Goal: Task Accomplishment & Management: Use online tool/utility

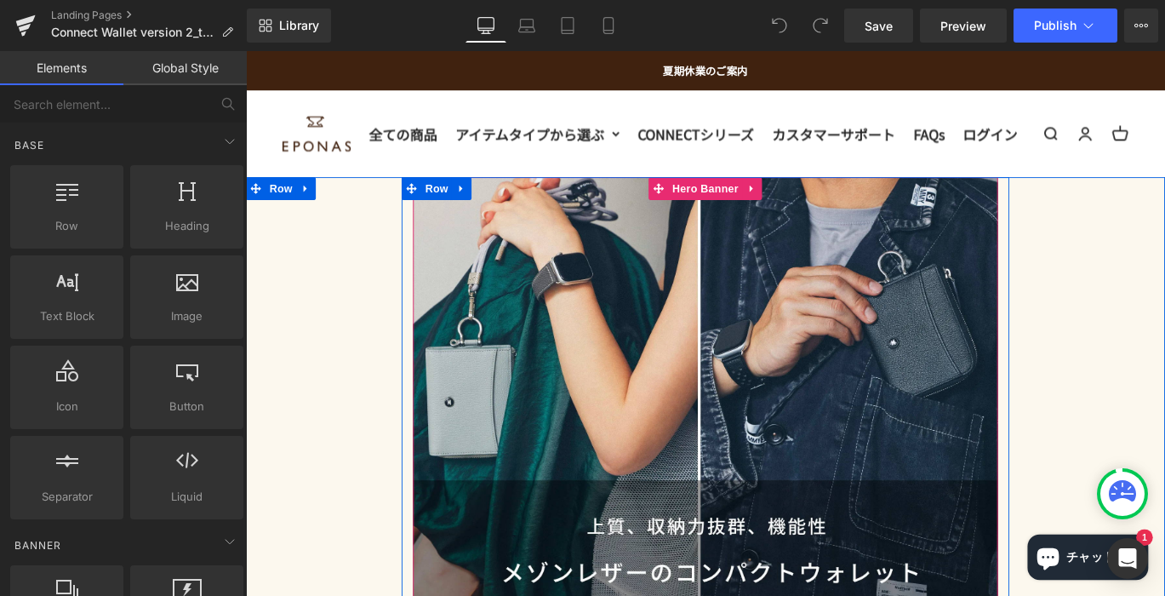
click at [477, 357] on div "Heading" at bounding box center [760, 483] width 655 height 582
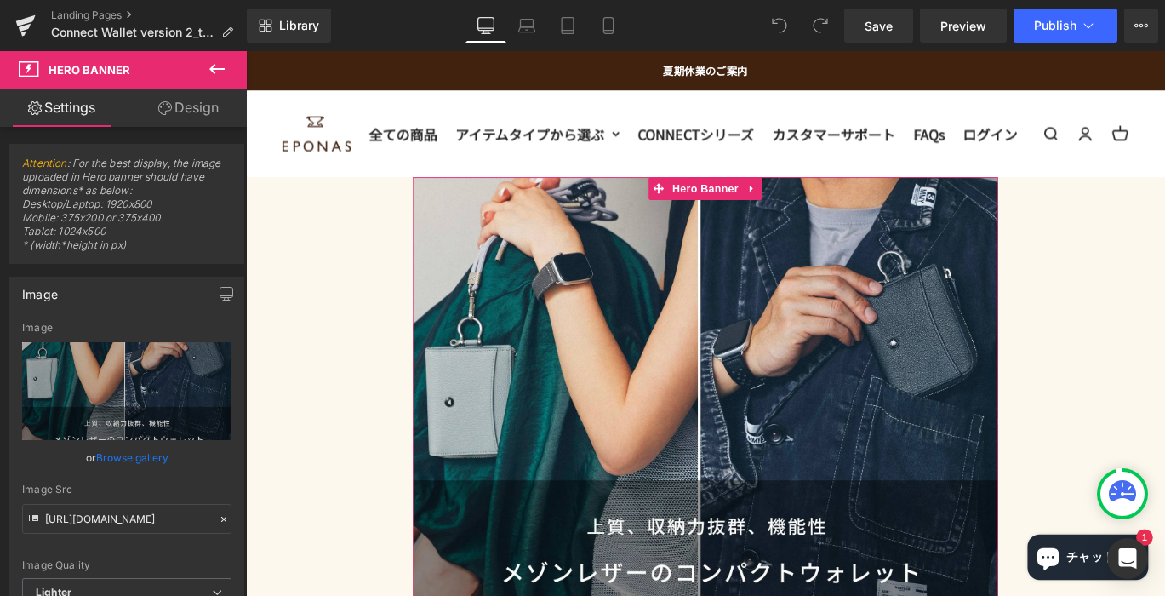
click at [195, 113] on link "Design" at bounding box center [188, 107] width 123 height 38
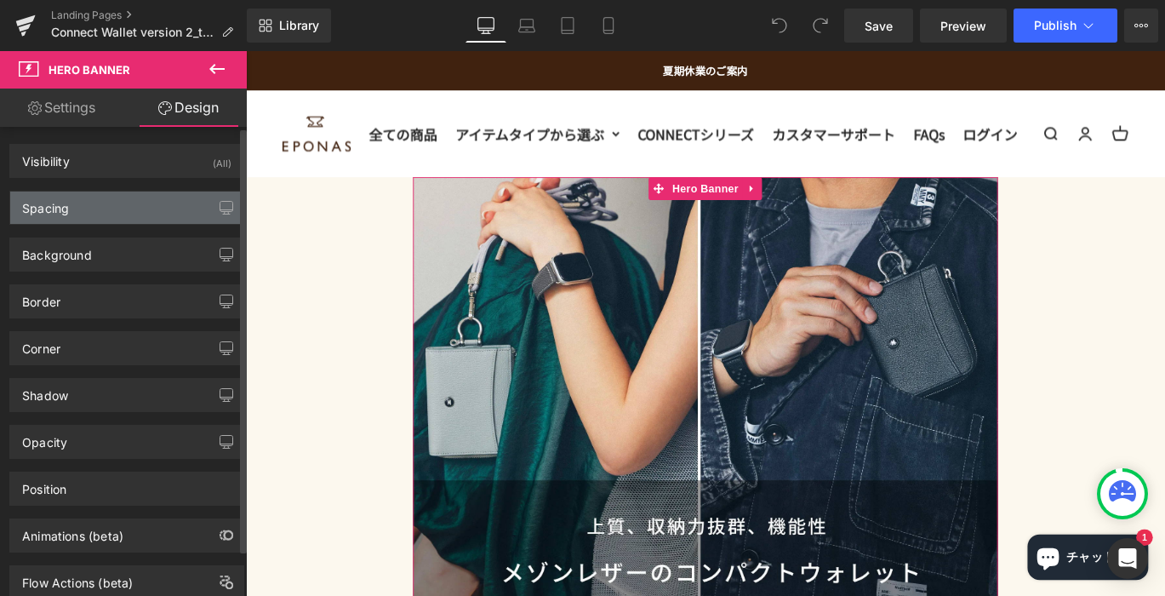
click at [128, 204] on div "Spacing" at bounding box center [126, 207] width 233 height 32
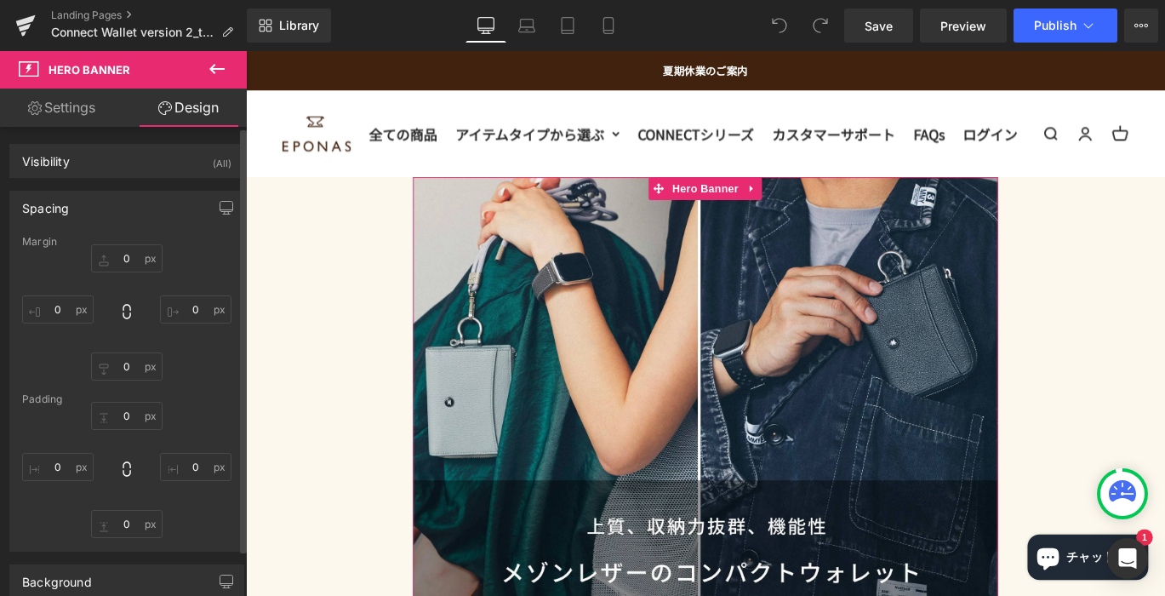
click at [128, 204] on div "Spacing" at bounding box center [126, 207] width 233 height 32
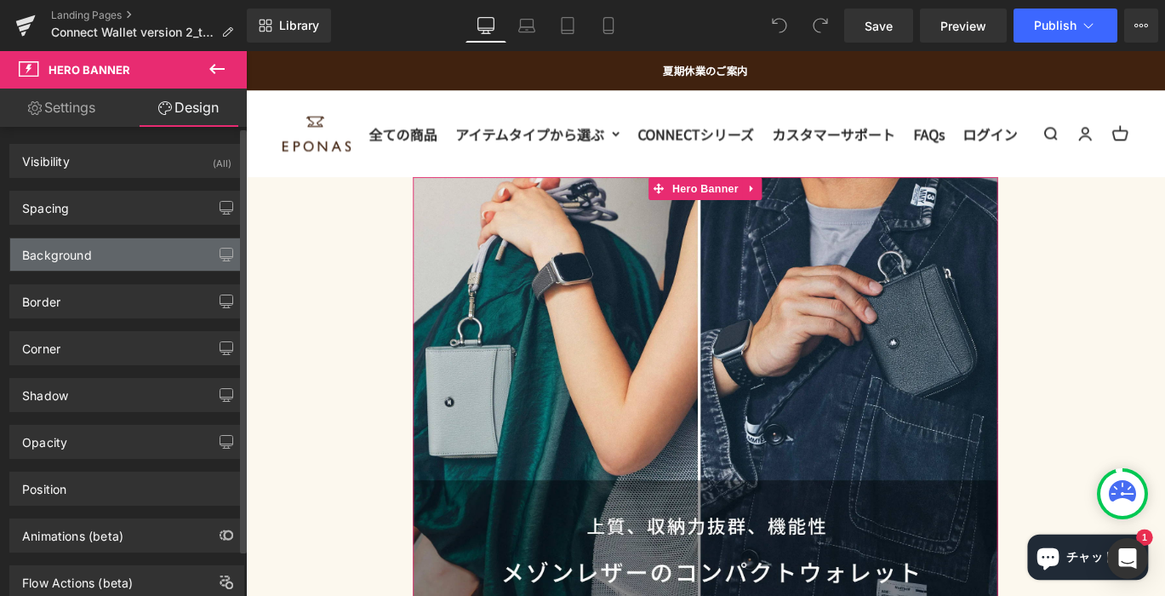
click at [124, 248] on div "Background" at bounding box center [126, 254] width 233 height 32
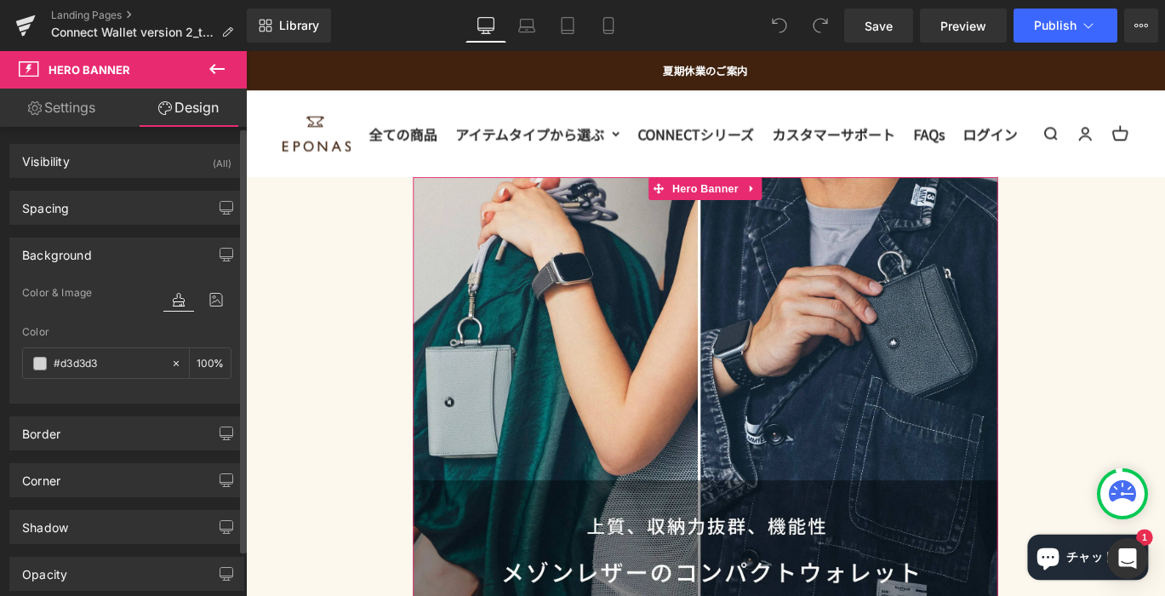
click at [124, 248] on div "Background" at bounding box center [126, 254] width 233 height 32
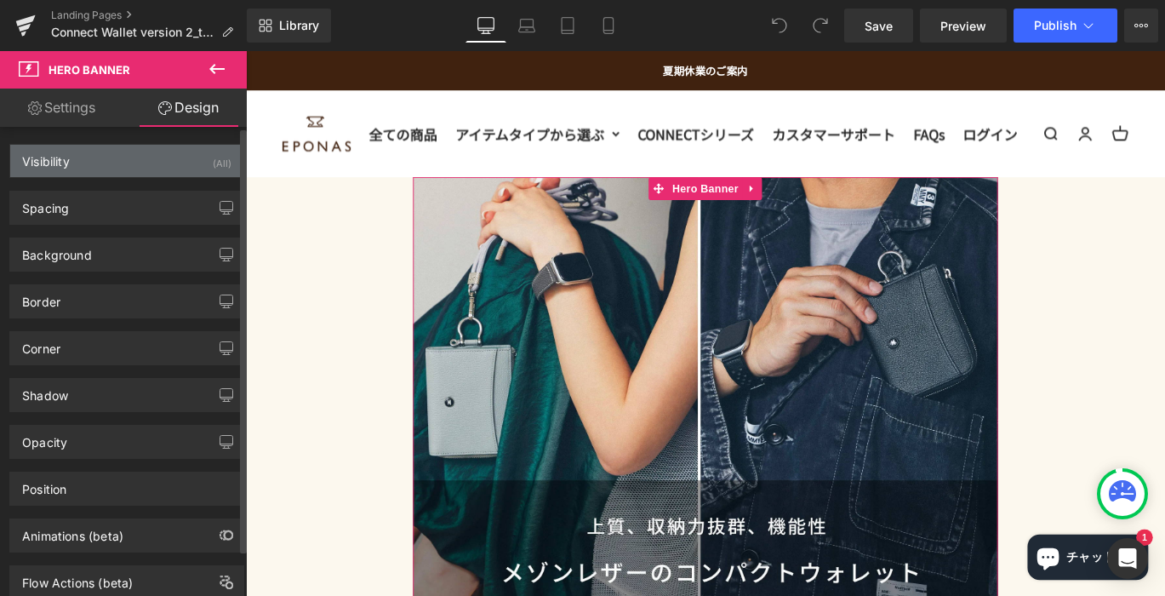
click at [109, 172] on div "Visibility (All)" at bounding box center [126, 161] width 233 height 32
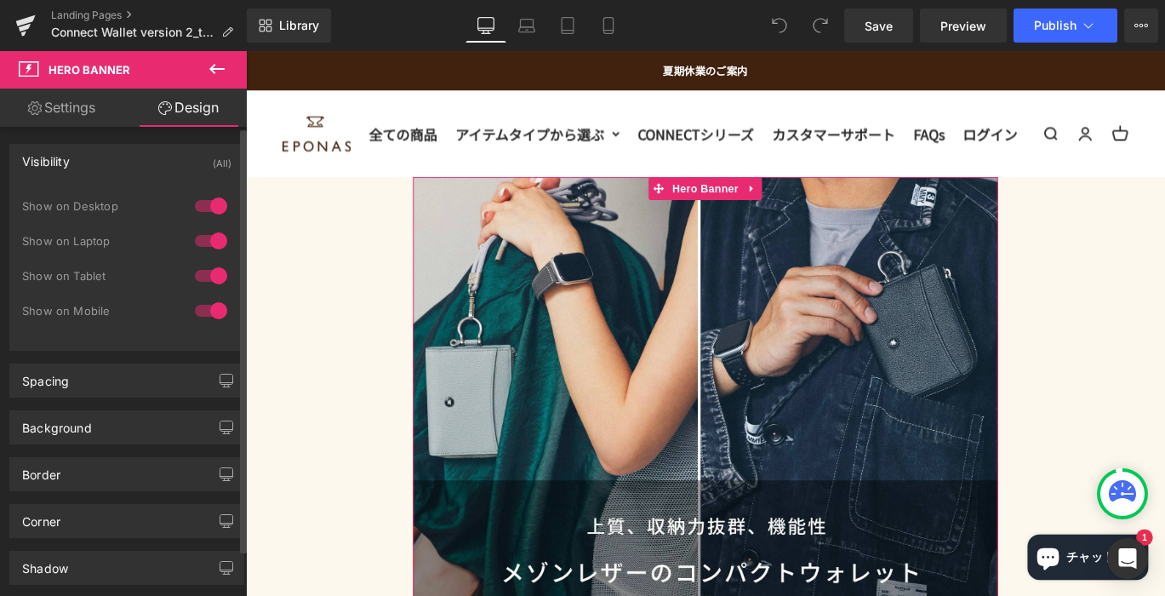
click at [109, 172] on div "Visibility (All)" at bounding box center [126, 161] width 233 height 32
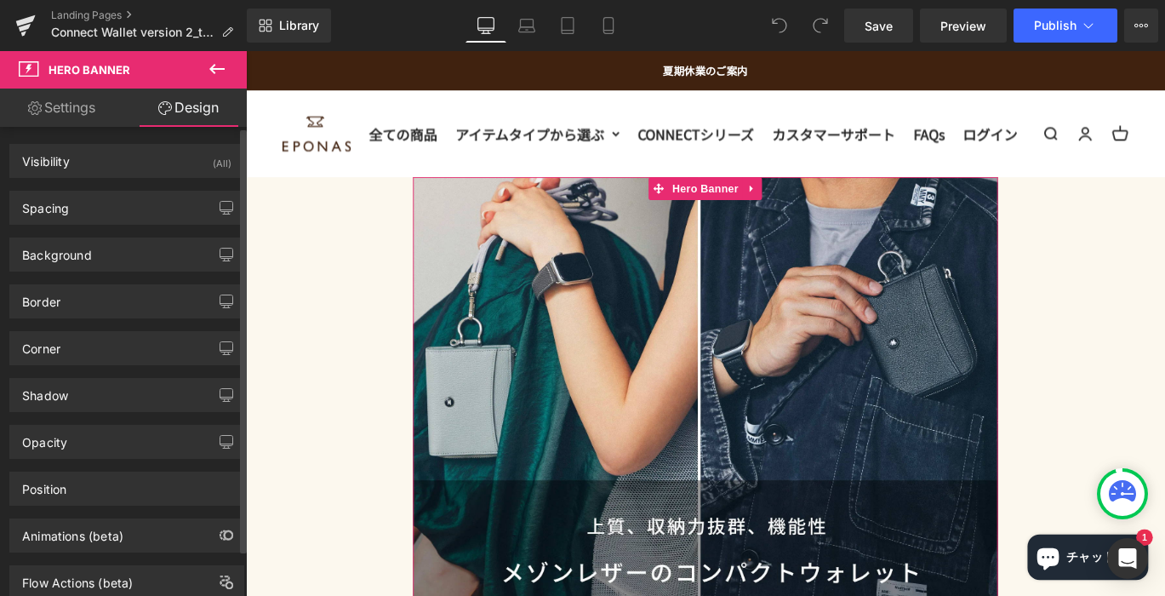
click at [98, 318] on div "Corner Corner Style Custom Default Corner Custom Custom Default Corner Radius (…" at bounding box center [127, 341] width 254 height 47
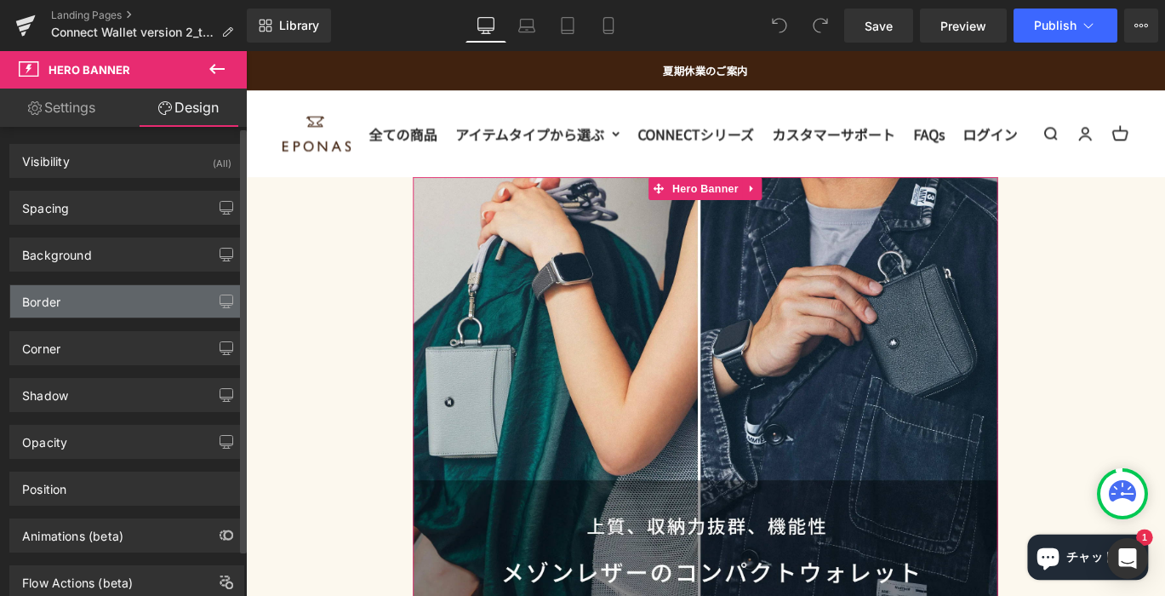
click at [99, 310] on div "Border" at bounding box center [126, 301] width 233 height 32
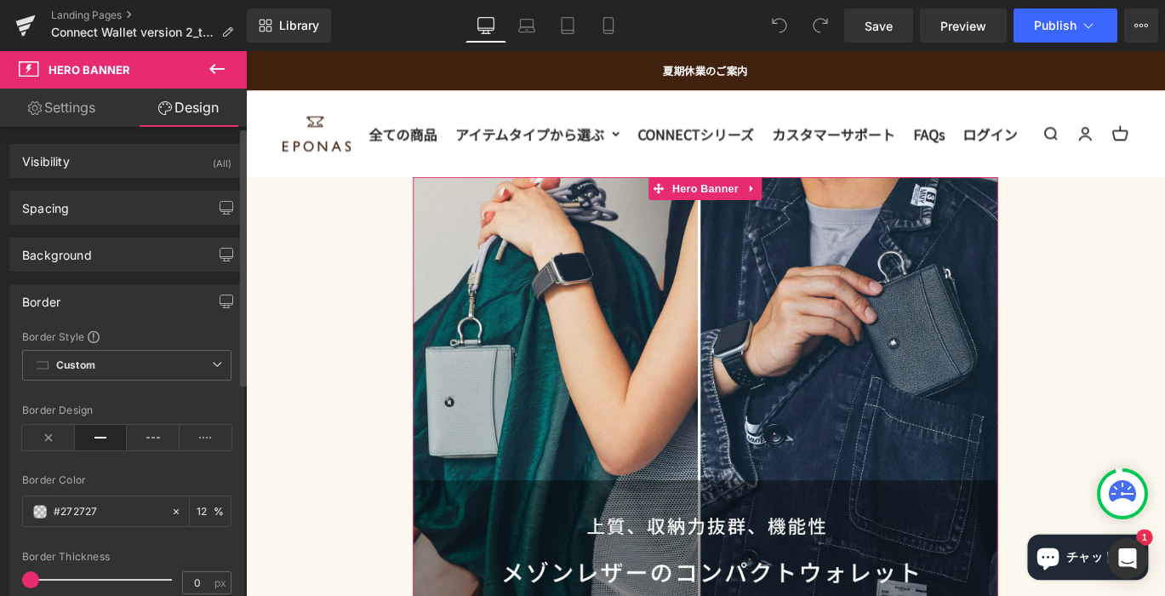
click at [94, 294] on div "Border" at bounding box center [126, 301] width 233 height 32
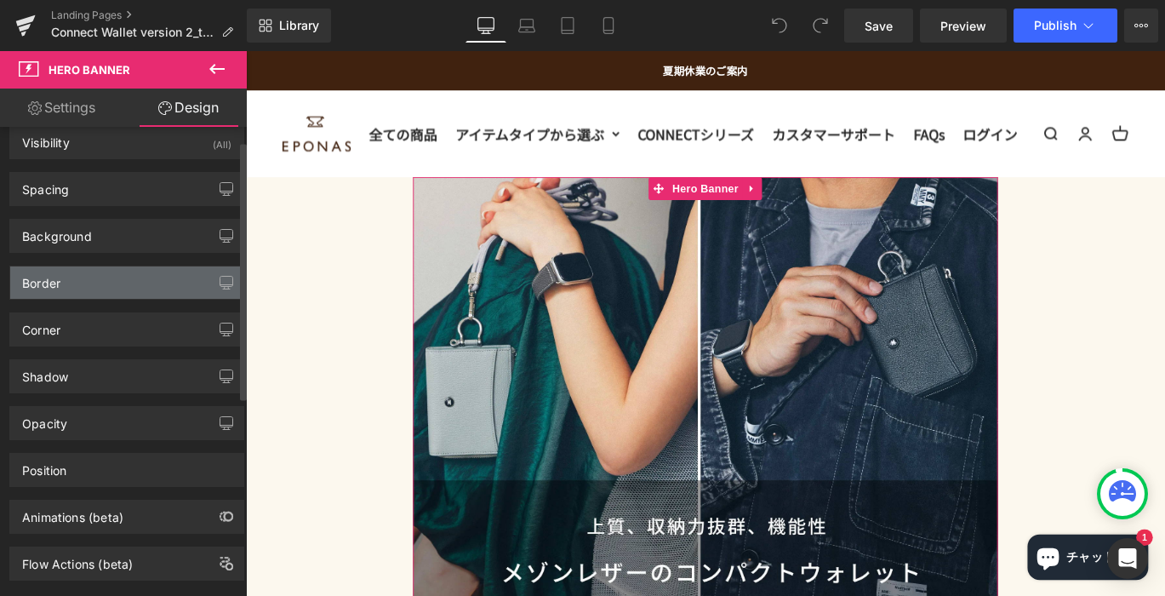
scroll to position [51, 0]
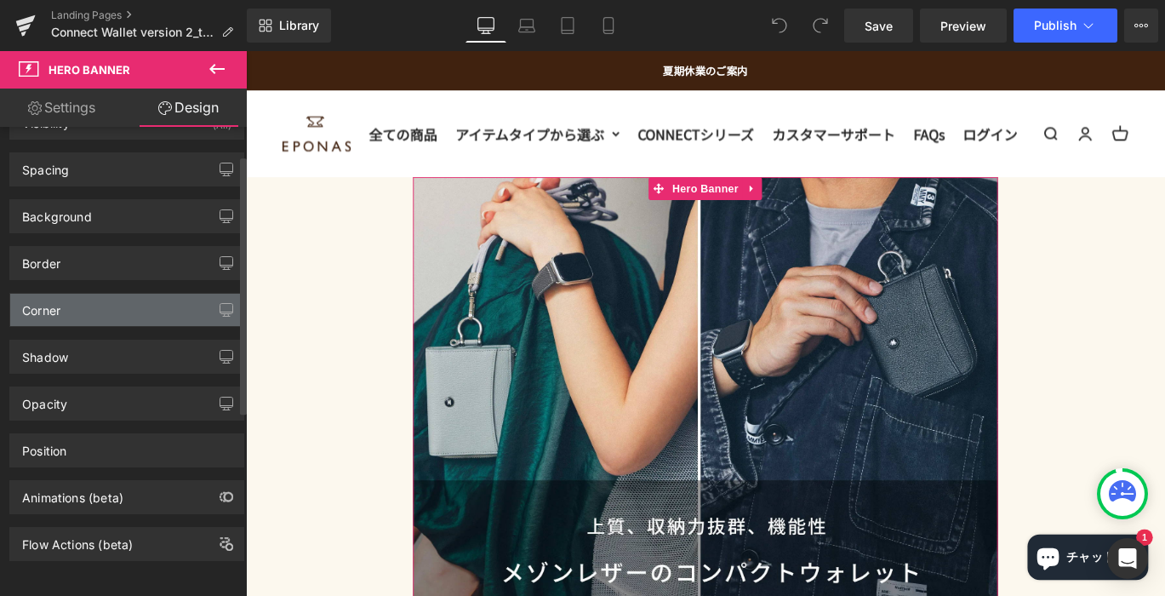
click at [94, 305] on div "Corner" at bounding box center [126, 310] width 233 height 32
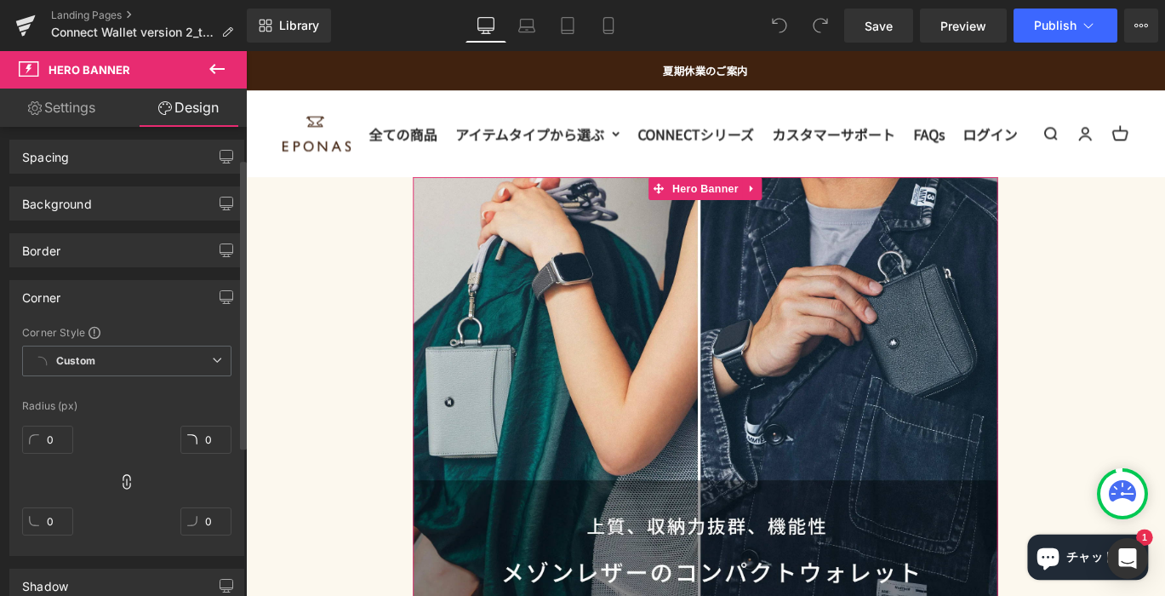
click at [94, 305] on div "Corner" at bounding box center [126, 297] width 233 height 32
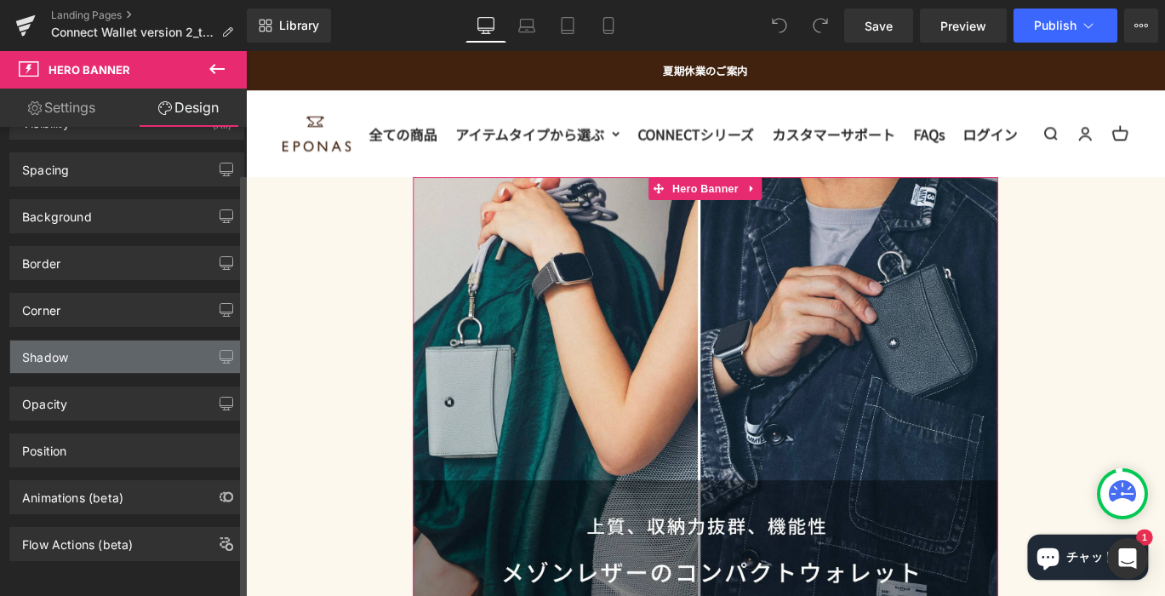
click at [94, 340] on div "Shadow" at bounding box center [126, 356] width 233 height 32
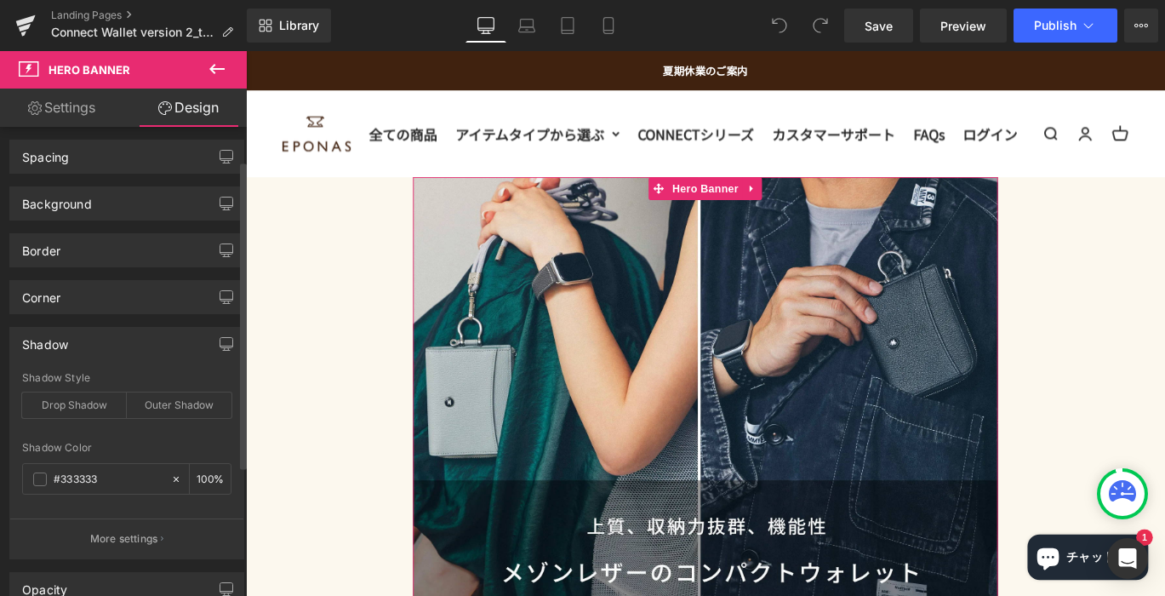
click at [94, 329] on div "Shadow" at bounding box center [126, 344] width 233 height 32
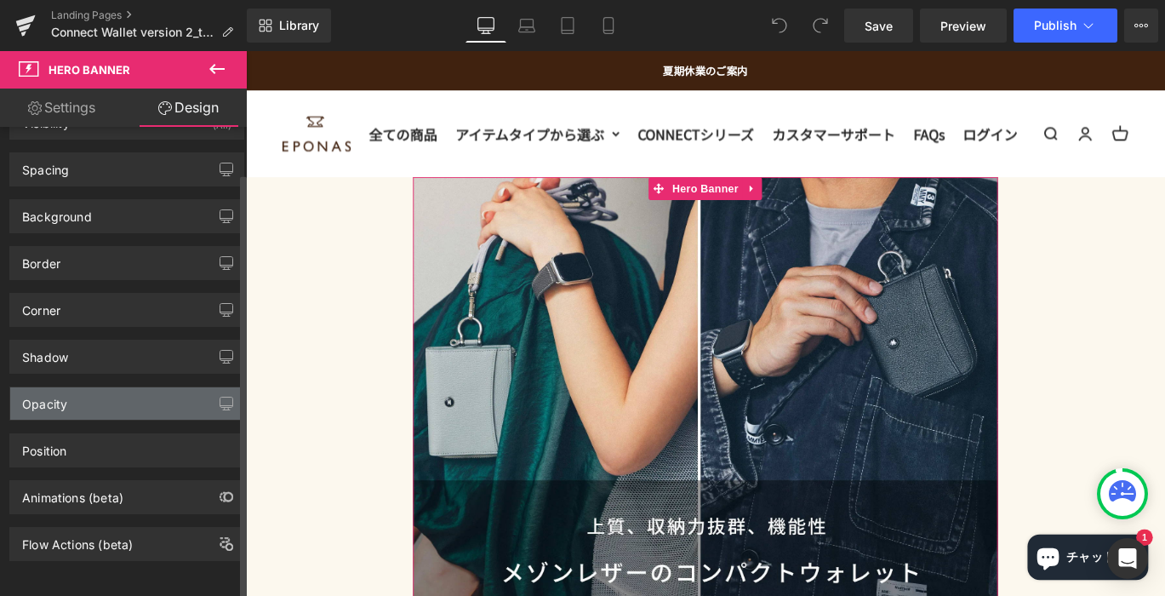
click at [110, 391] on div "Opacity" at bounding box center [126, 403] width 233 height 32
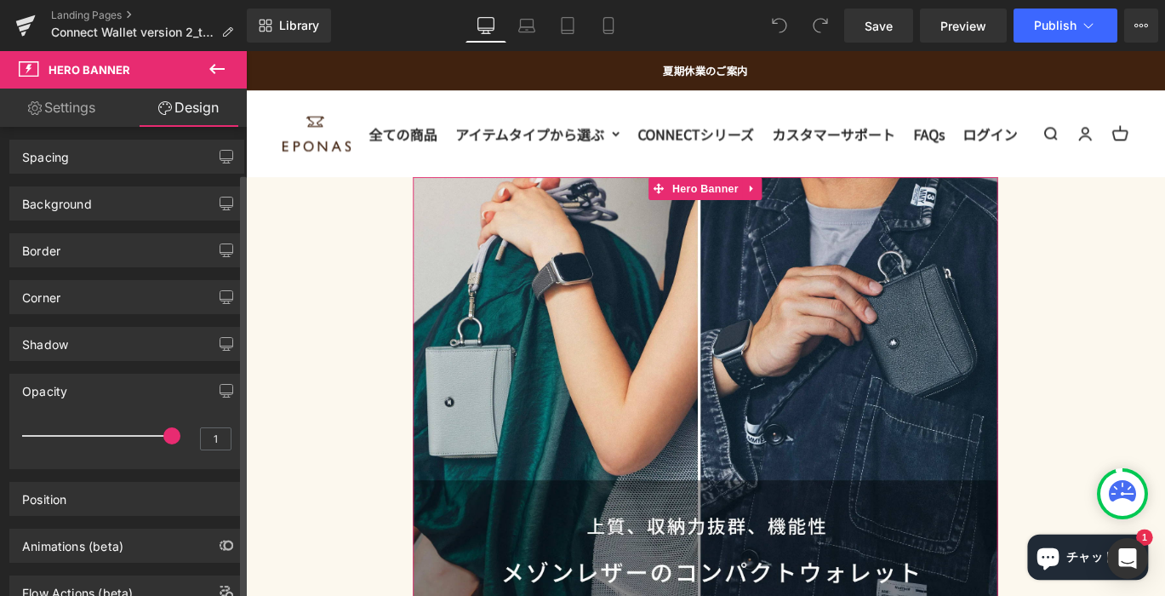
click at [110, 391] on div "Opacity" at bounding box center [126, 390] width 233 height 32
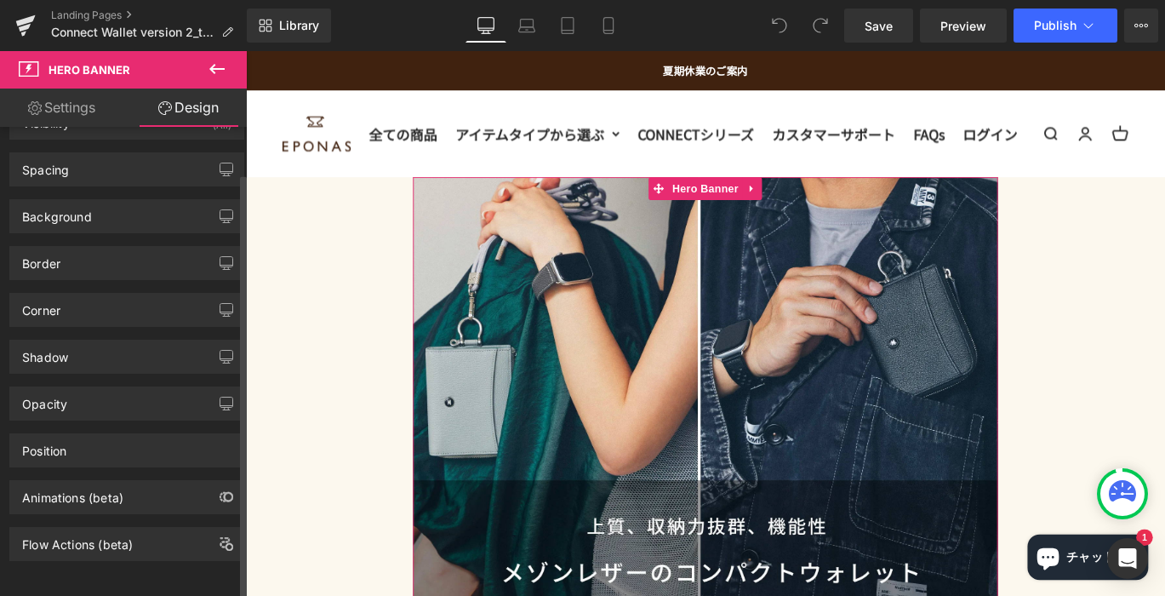
click at [122, 467] on div "Animations (beta)" at bounding box center [127, 490] width 254 height 47
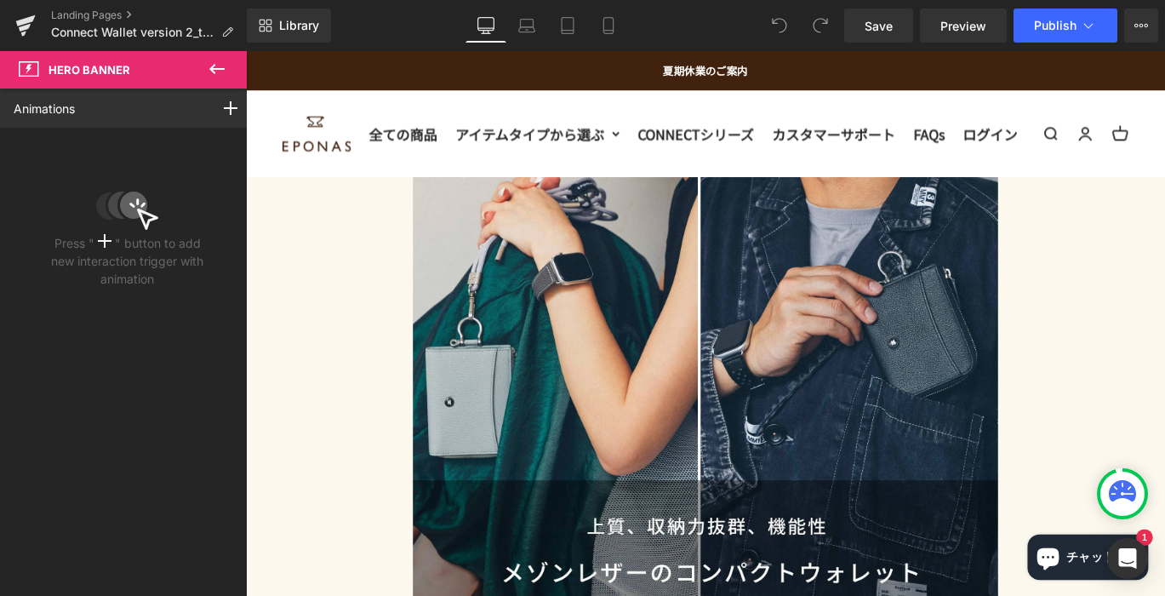
click at [219, 63] on icon at bounding box center [217, 69] width 20 height 20
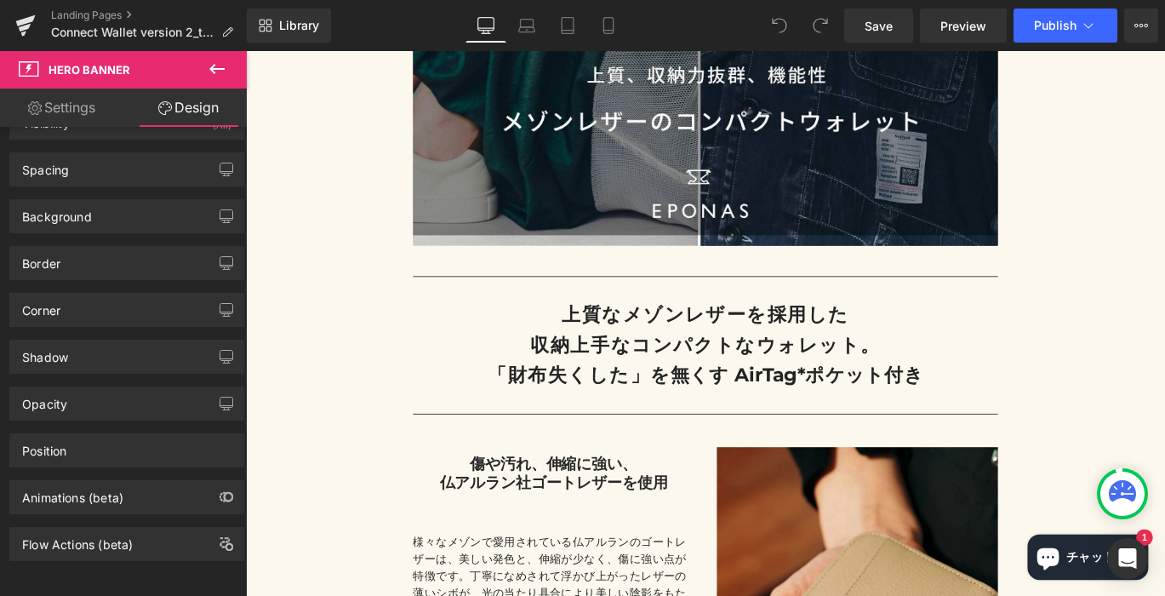
scroll to position [313, 0]
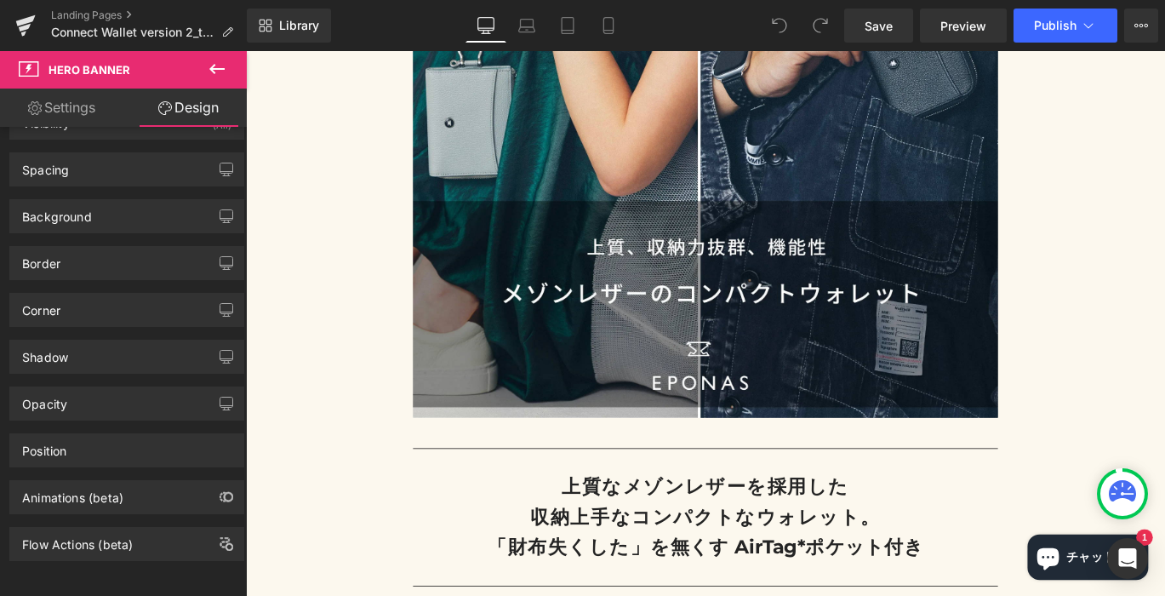
click at [355, 395] on div "Heading Hero Banner Separator 上質なメゾンレザーを採用した 収納上手なコンパクトなウォレット。 「財布失くした」 を無くす Ai…" at bounding box center [760, 268] width 1029 height 779
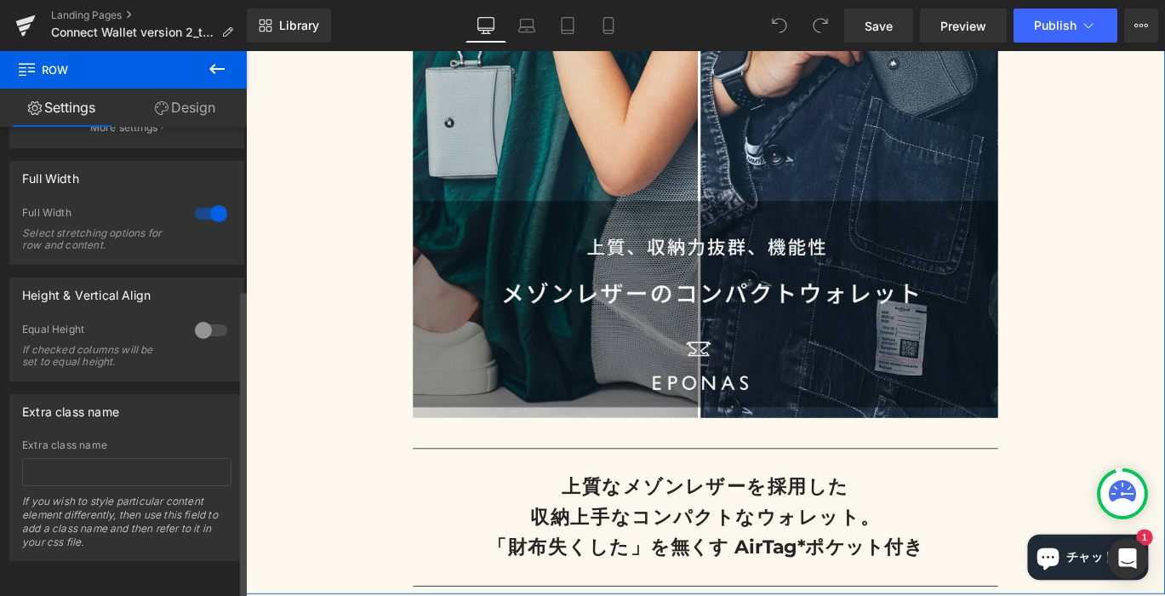
scroll to position [0, 0]
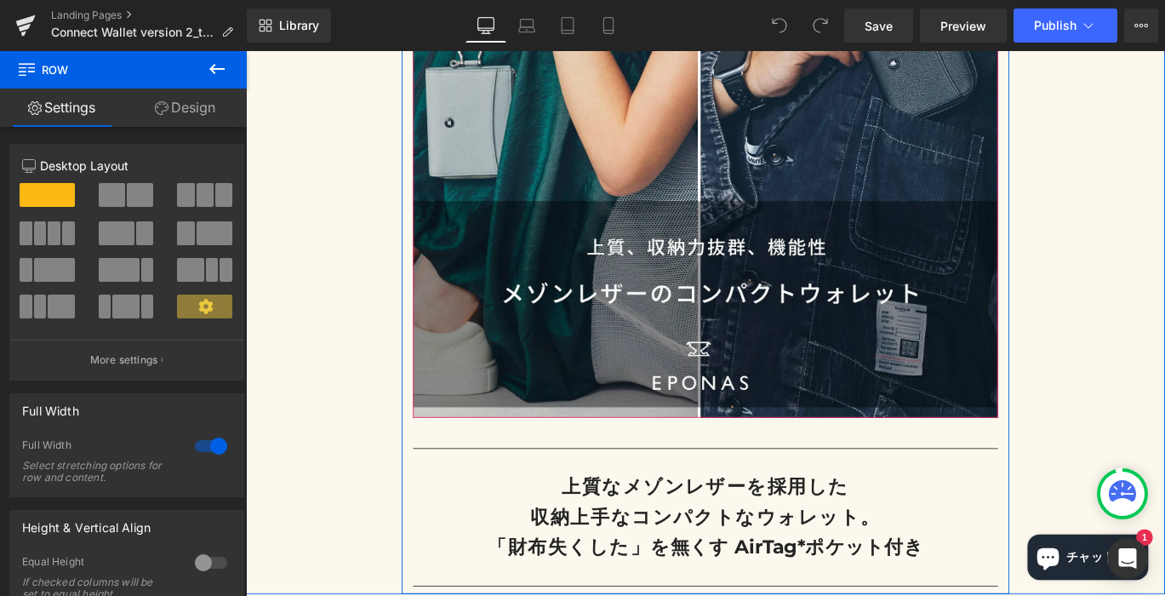
click at [442, 339] on div "Heading" at bounding box center [760, 170] width 655 height 582
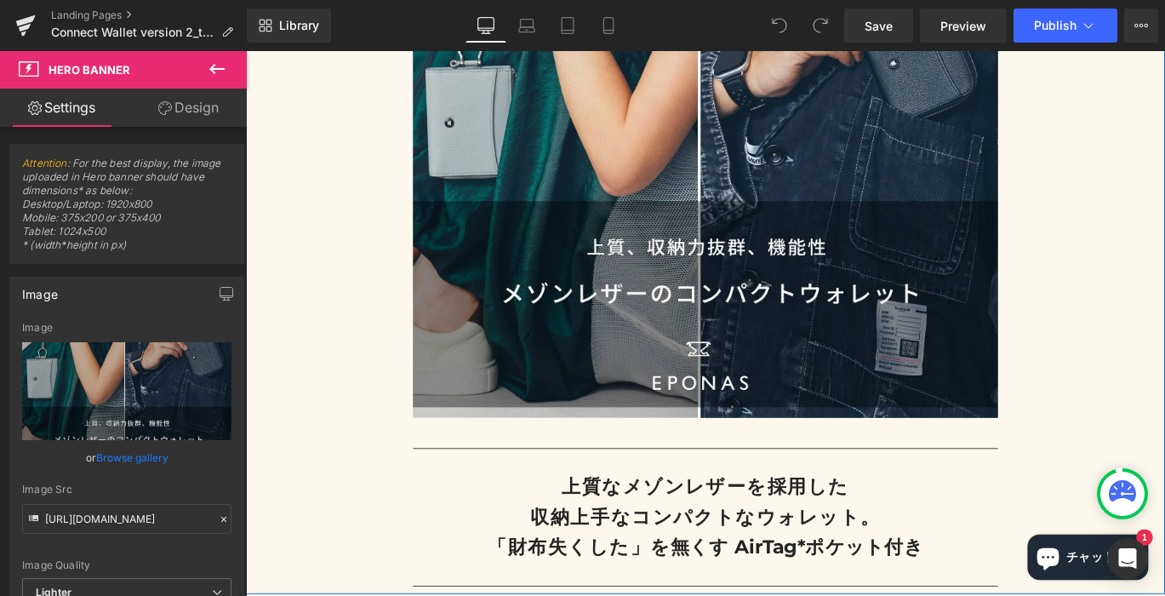
click at [284, 317] on div "Heading Hero Banner Separator 上質なメゾンレザーを採用した 収納上手なコンパクトなウォレット。 「財布失くした」 を無くす Ai…" at bounding box center [760, 268] width 1029 height 779
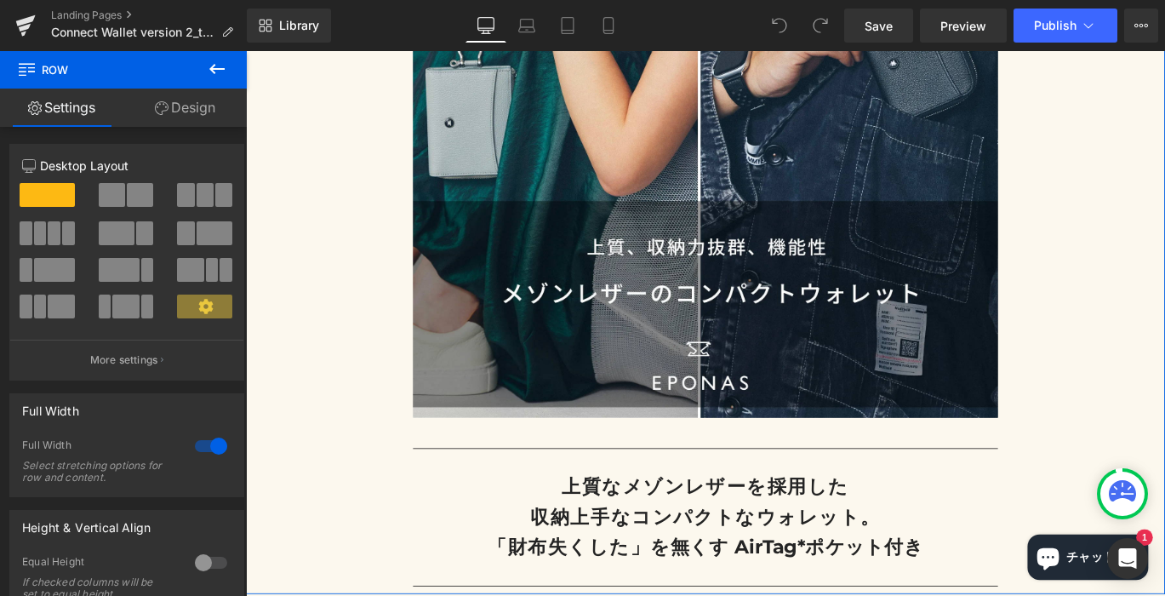
click at [199, 120] on link "Design" at bounding box center [184, 107] width 123 height 38
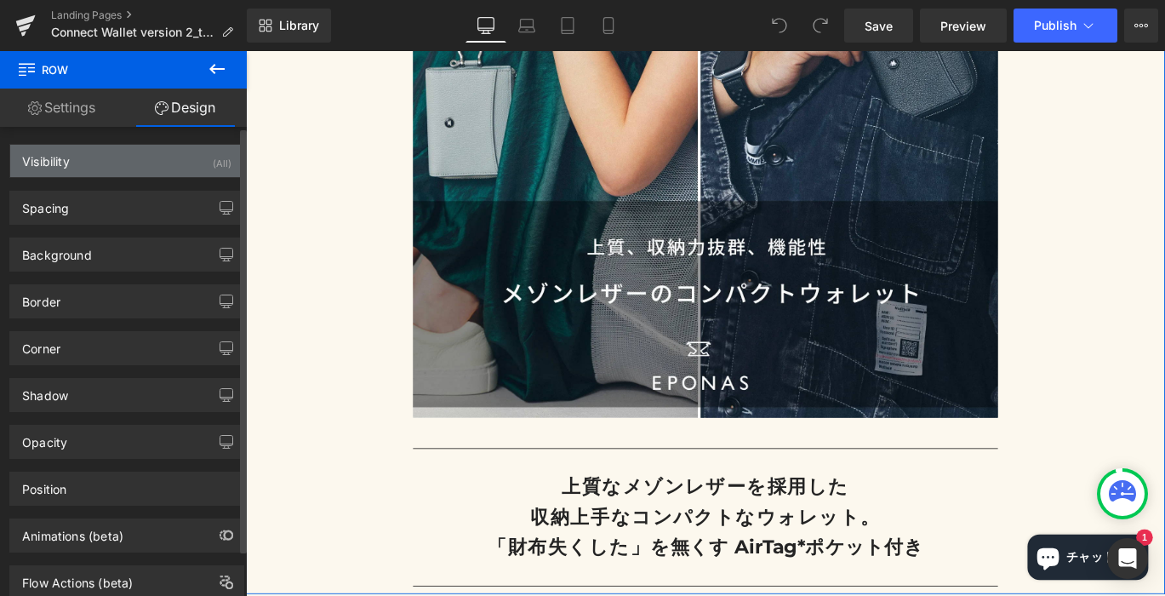
click at [181, 166] on div "Visibility (All)" at bounding box center [126, 161] width 233 height 32
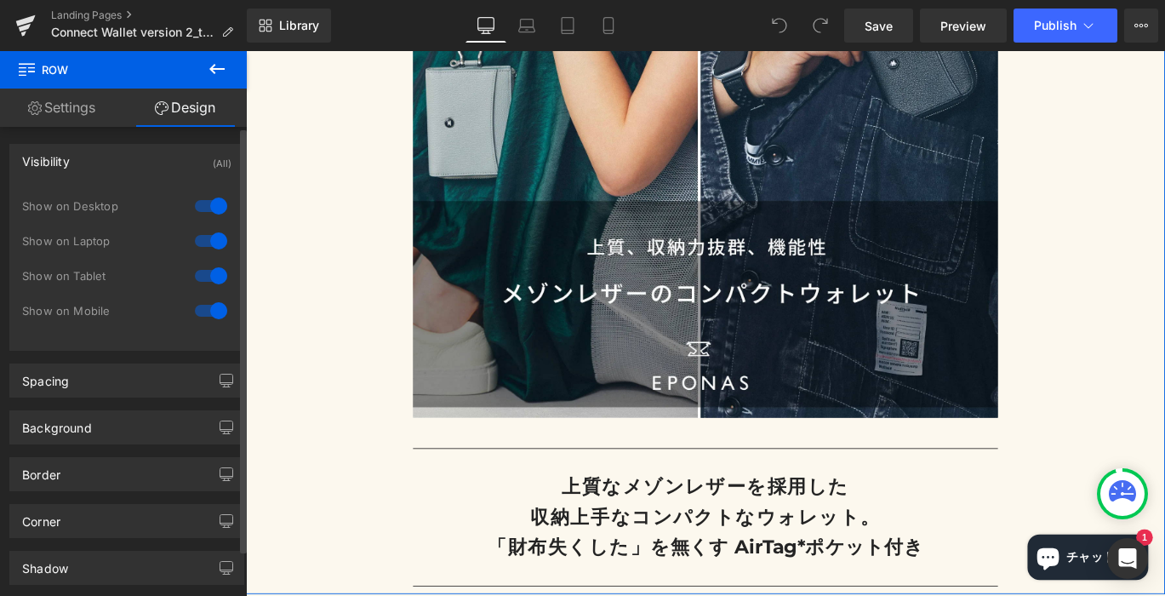
click at [181, 166] on div "Visibility (All)" at bounding box center [126, 161] width 233 height 32
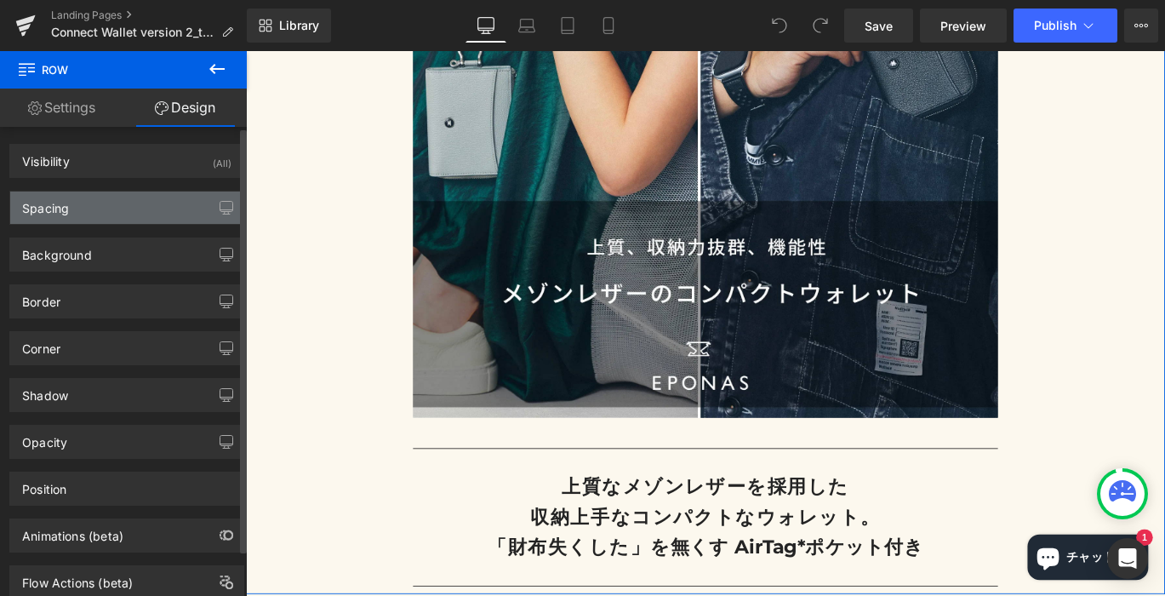
click at [163, 203] on div "Spacing" at bounding box center [126, 207] width 233 height 32
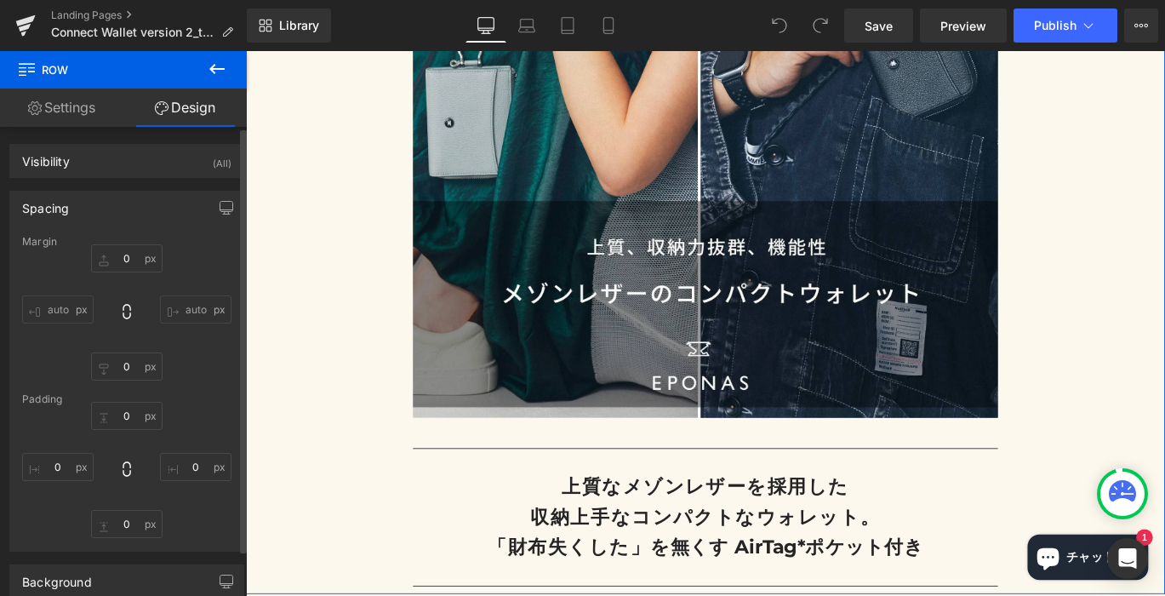
click at [163, 203] on div "Spacing" at bounding box center [126, 207] width 233 height 32
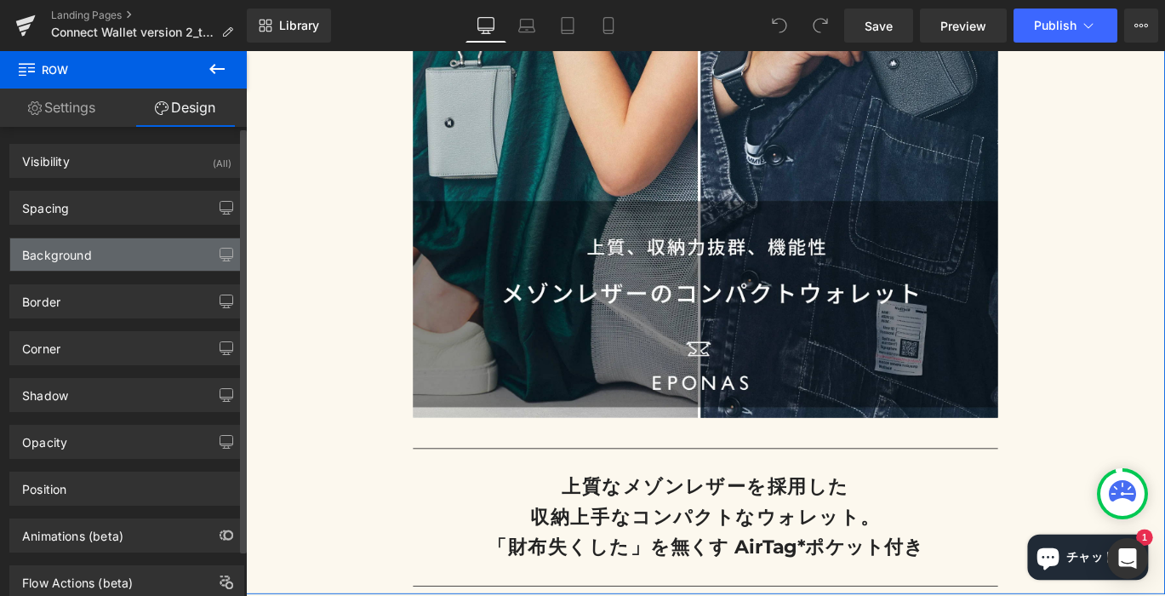
click at [145, 248] on div "Background" at bounding box center [126, 254] width 233 height 32
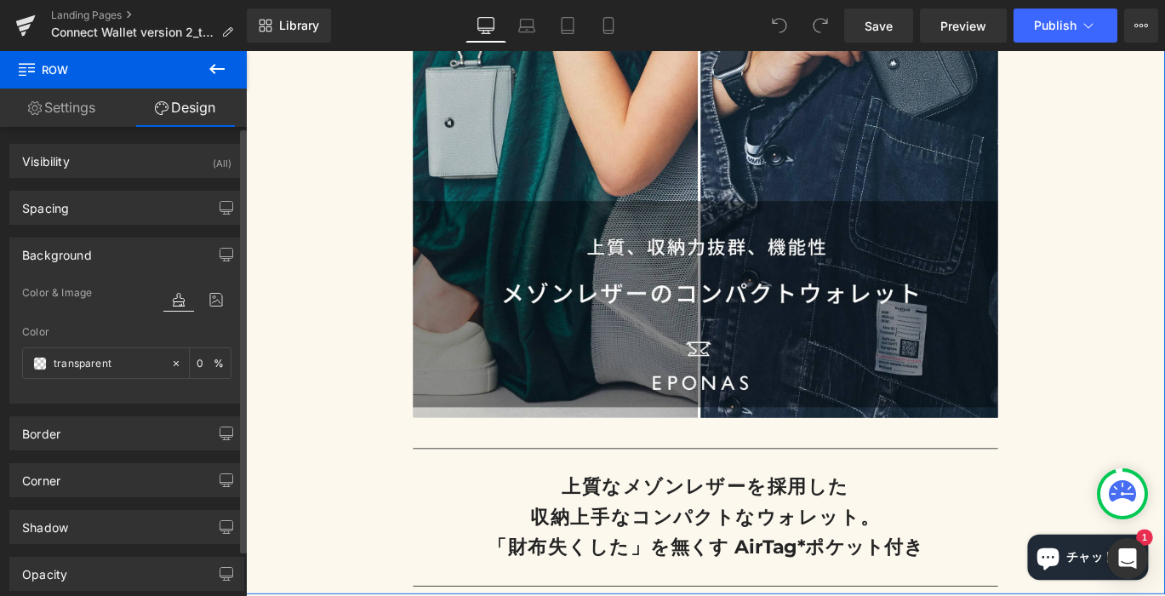
click at [145, 248] on div "Background" at bounding box center [126, 254] width 233 height 32
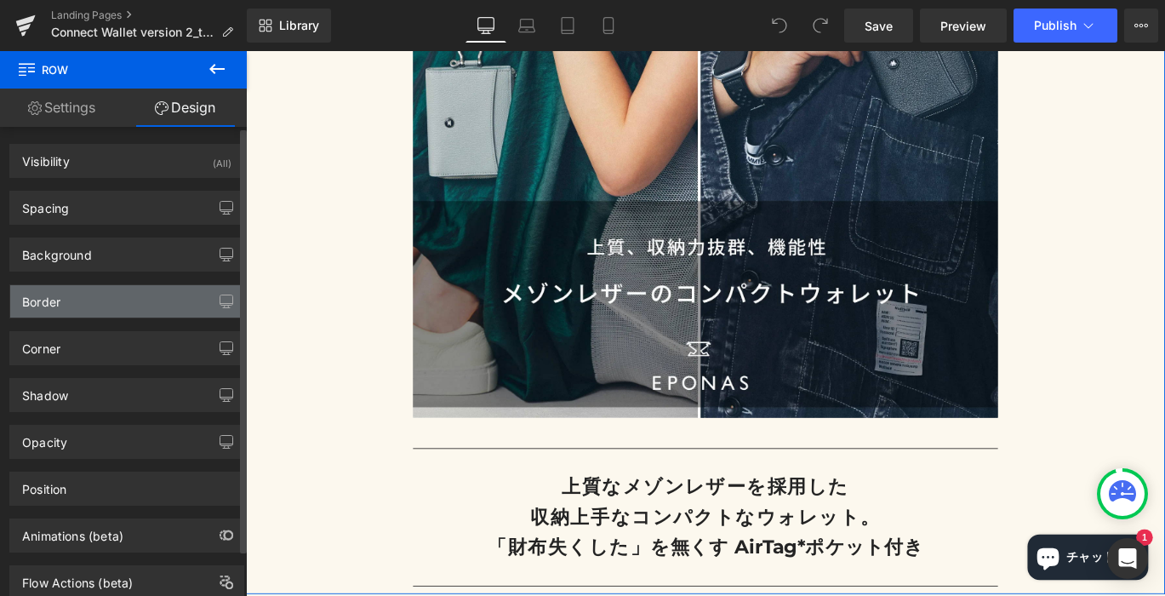
click at [137, 295] on div "Border" at bounding box center [126, 301] width 233 height 32
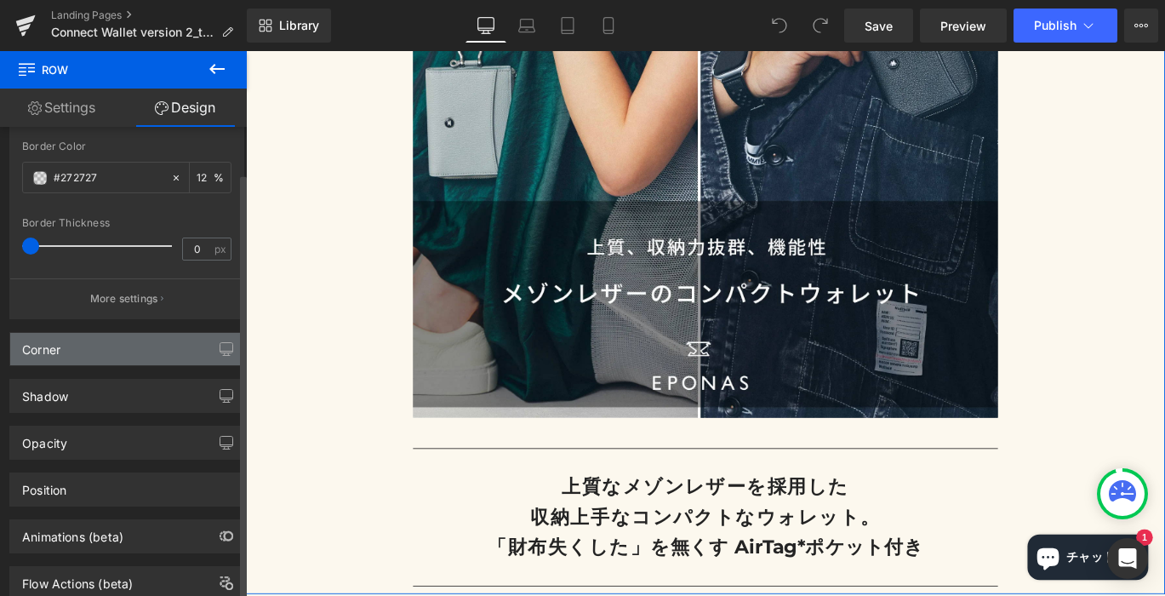
click at [145, 359] on div "Corner" at bounding box center [126, 349] width 233 height 32
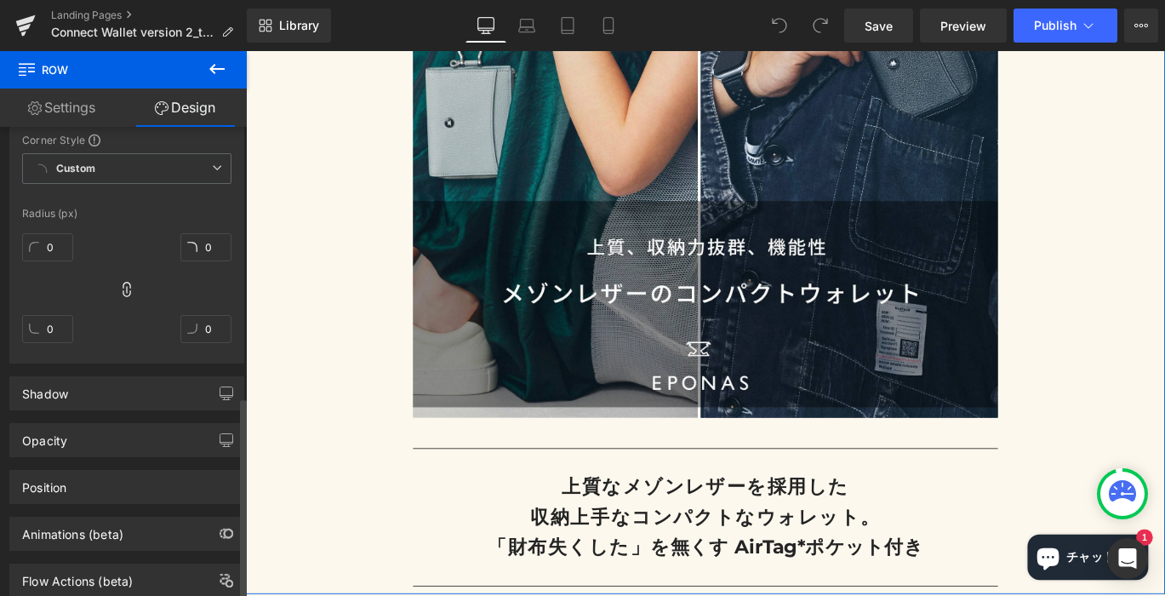
scroll to position [627, 0]
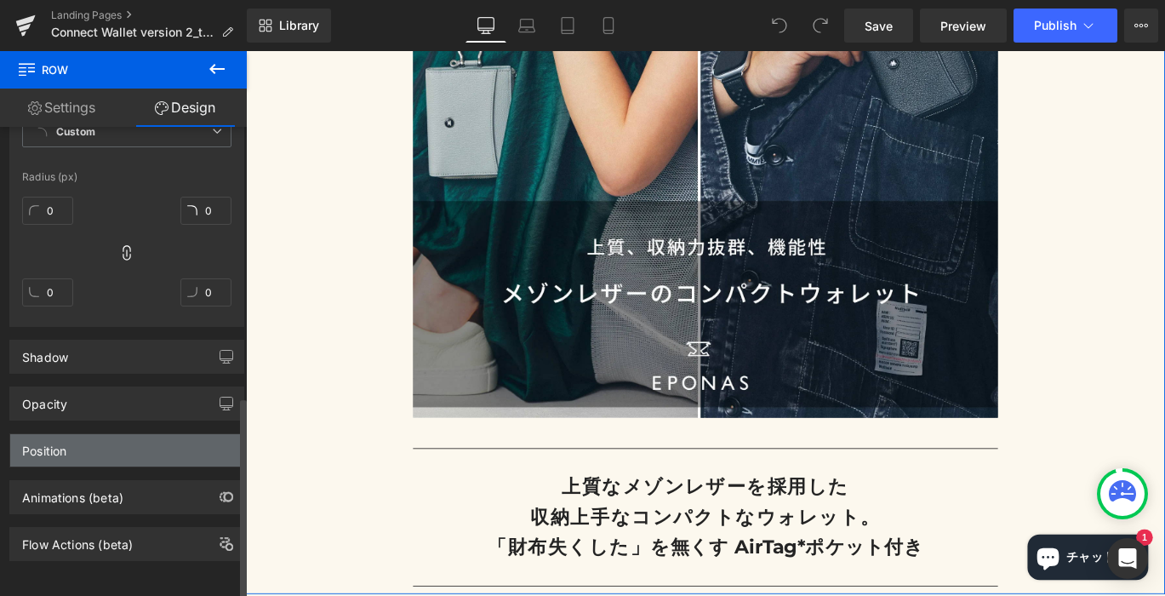
click at [133, 448] on div "Position" at bounding box center [126, 450] width 233 height 32
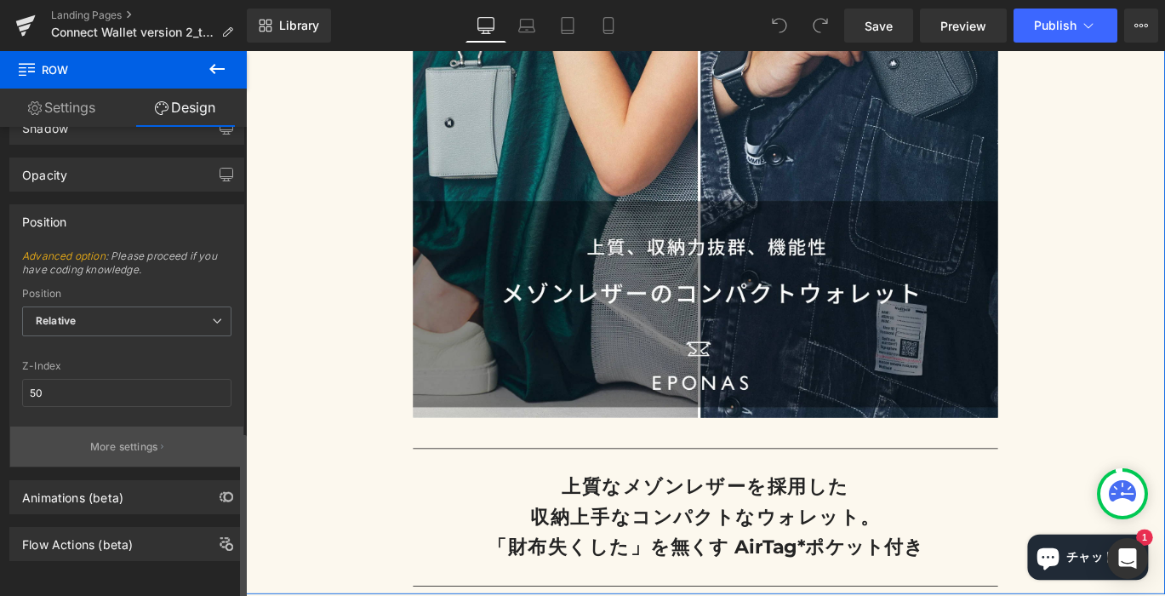
scroll to position [855, 0]
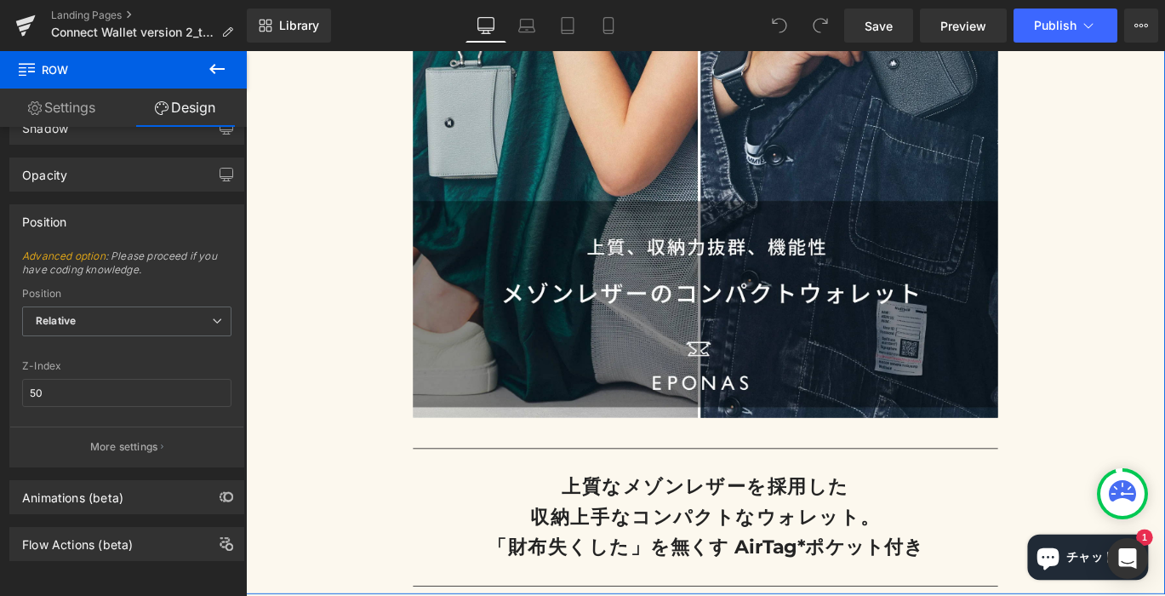
click at [332, 441] on div "Heading Hero Banner Separator 上質なメゾンレザーを採用した 収納上手なコンパクトなウォレット。 「財布失くした」 を無くす Ai…" at bounding box center [760, 268] width 1029 height 779
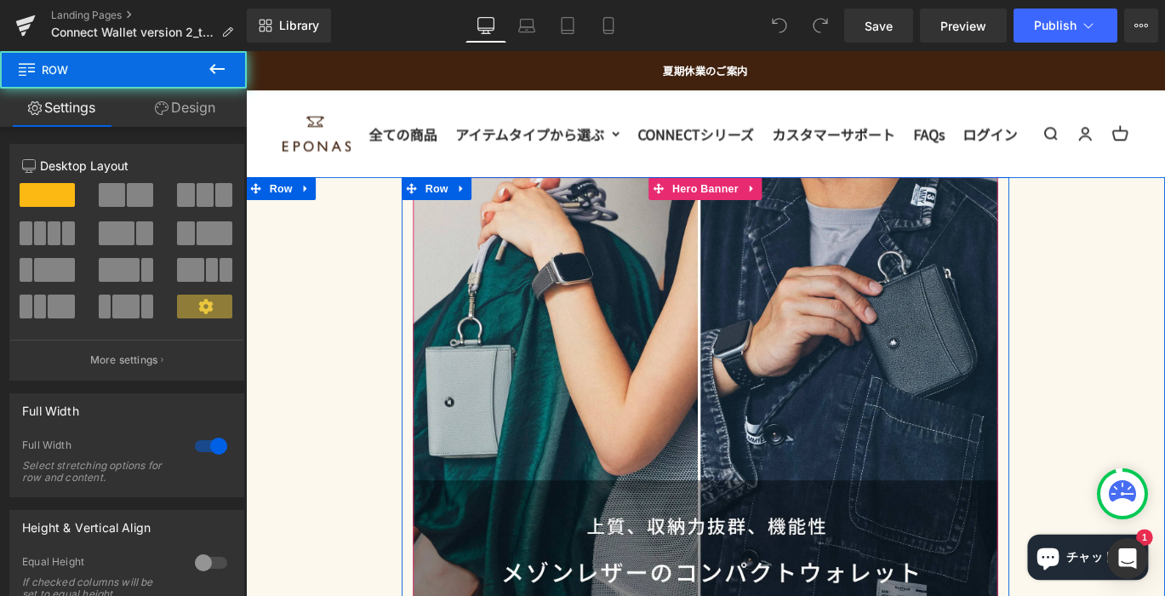
scroll to position [0, 0]
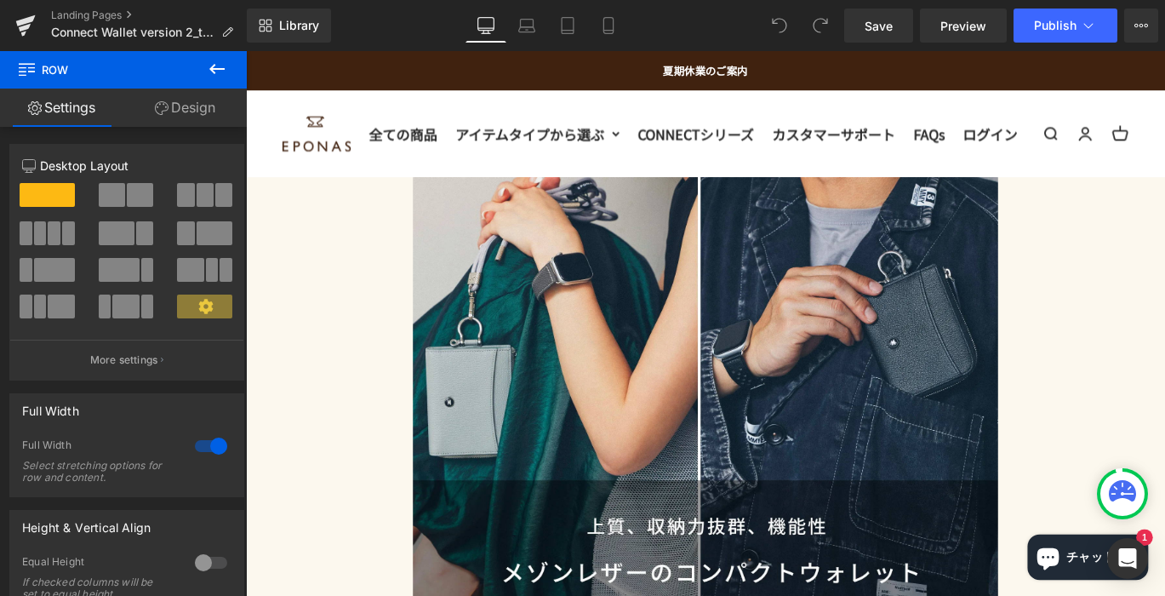
click at [221, 79] on button at bounding box center [217, 69] width 60 height 37
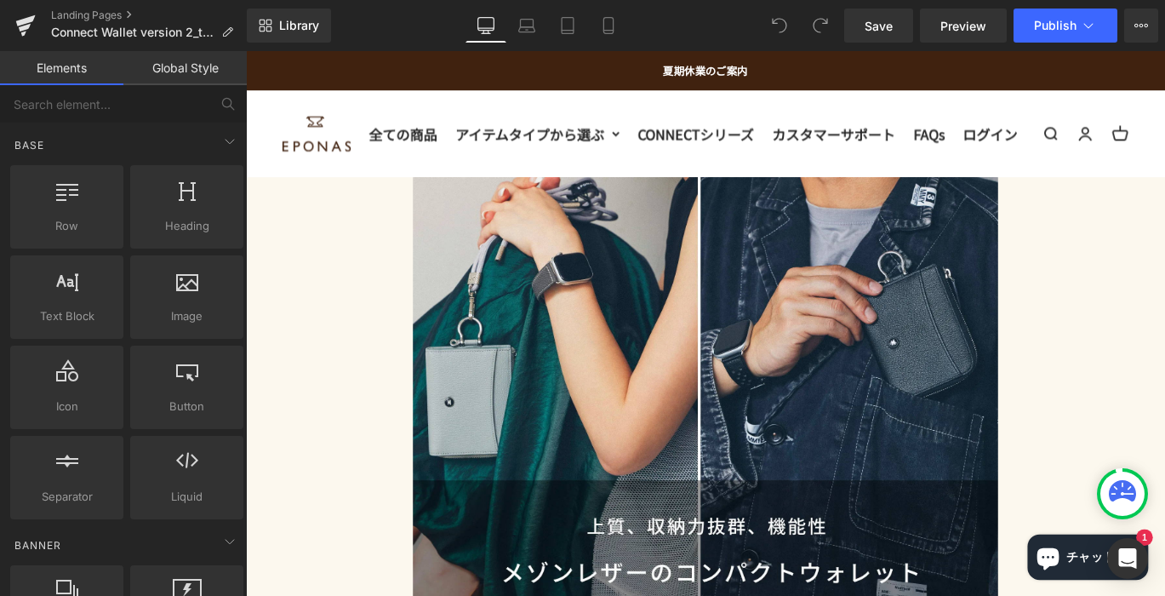
click at [342, 270] on div "Heading Hero Banner Separator 上質なメゾンレザーを採用した 収納上手なコンパクトなウォレット。 「財布失くした」 を無くす Ai…" at bounding box center [760, 581] width 1029 height 779
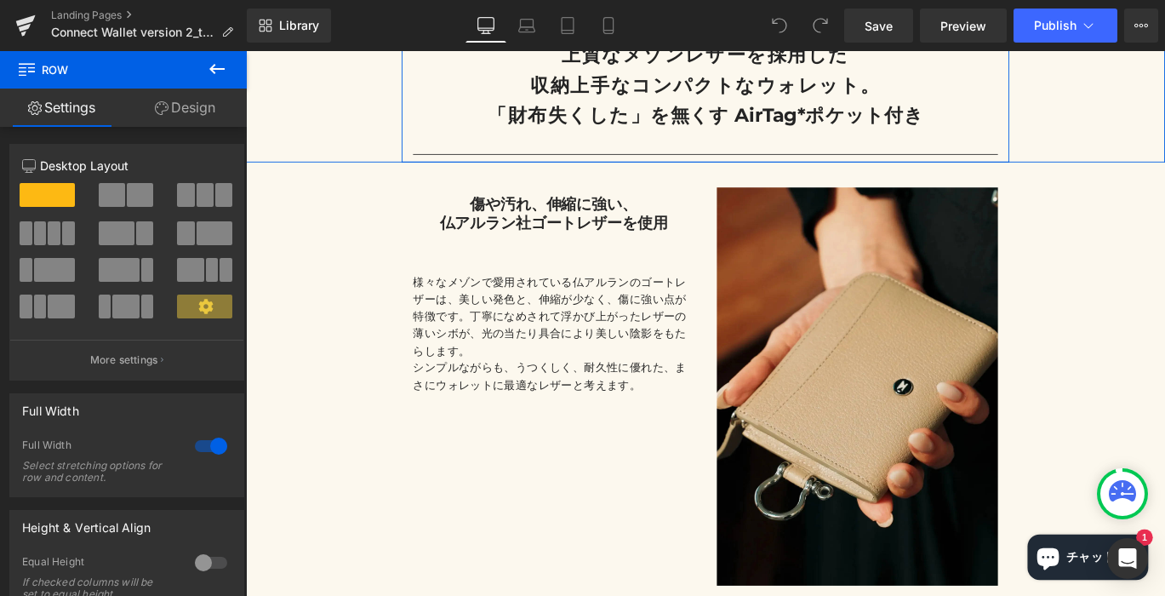
scroll to position [875, 0]
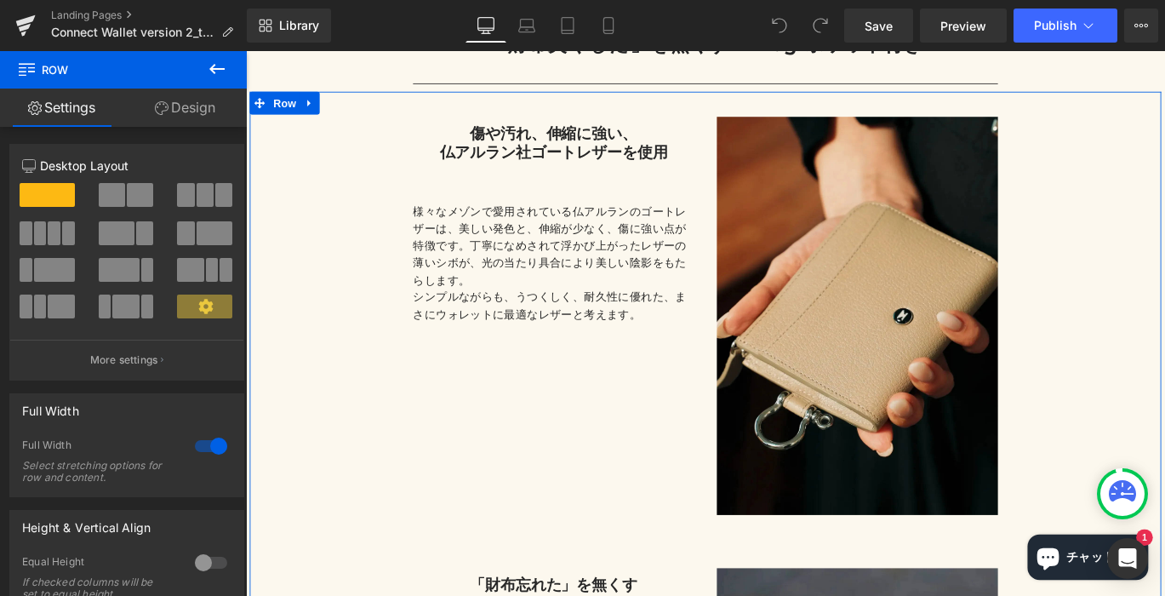
click at [369, 362] on div "傷や汚れ、伸縮に強い、 仏アルラン社ゴートレザーを 使用 Heading 様々なメゾンで愛用されている仏アルランのゴートレザーは、美しい発色と、伸縮が少なく、…" at bounding box center [760, 597] width 1021 height 994
click at [275, 123] on span "Row" at bounding box center [289, 110] width 34 height 26
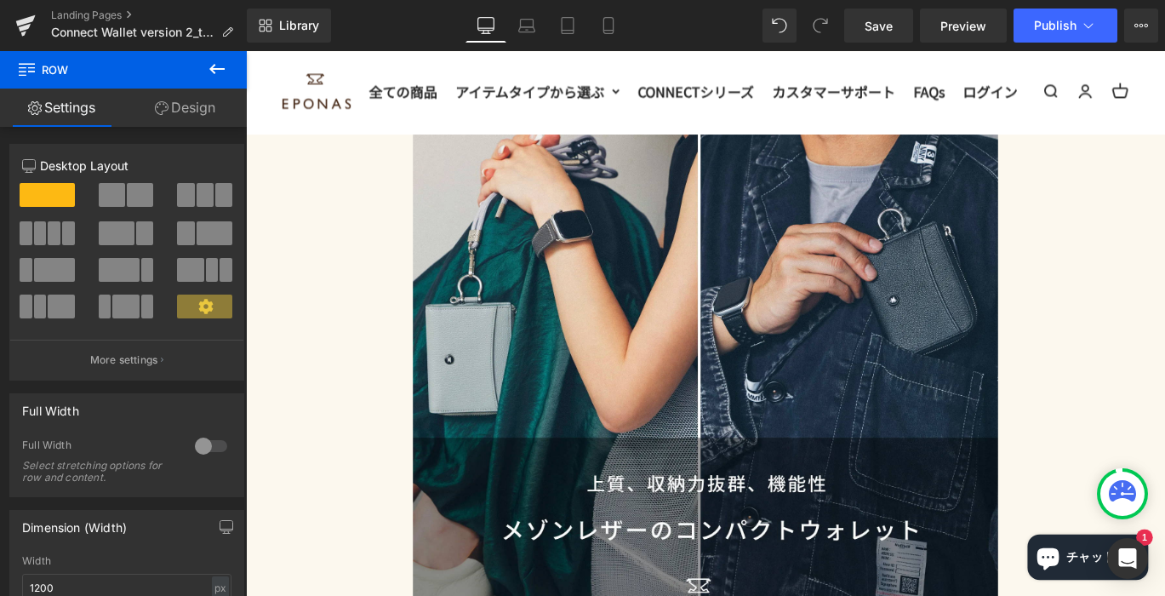
scroll to position [0, 0]
